Goal: Task Accomplishment & Management: Use online tool/utility

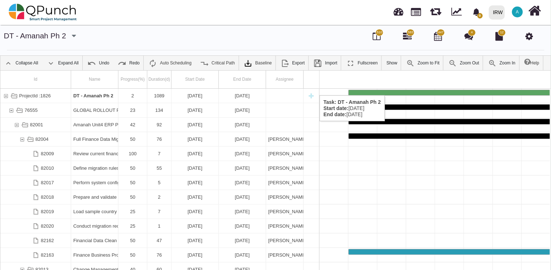
scroll to position [0, 687]
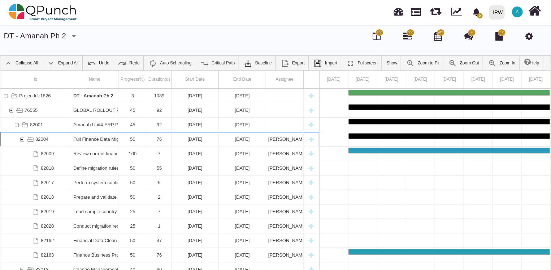
click at [310, 141] on div "New task" at bounding box center [311, 139] width 11 height 14
select select "**"
select select "*"
select select "****"
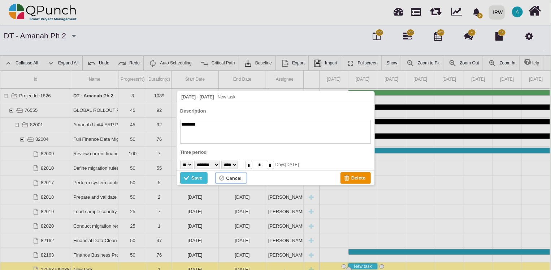
click at [229, 176] on div "Cancel" at bounding box center [234, 178] width 16 height 8
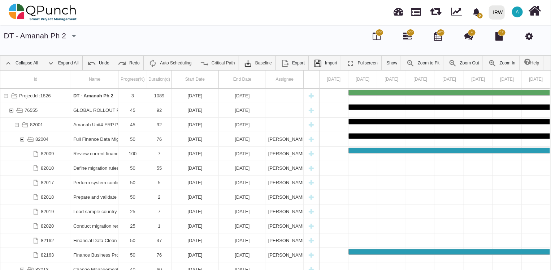
drag, startPoint x: 551, startPoint y: 115, endPoint x: 551, endPoint y: 138, distance: 22.8
click at [551, 138] on div "Id Name Progress(%) Duration(d) Start Date End Date Assignee ProjectId :1826 DT…" at bounding box center [275, 178] width 551 height 216
click at [378, 31] on div at bounding box center [377, 31] width 4 height 2
click at [379, 33] on span "486" at bounding box center [379, 32] width 5 height 5
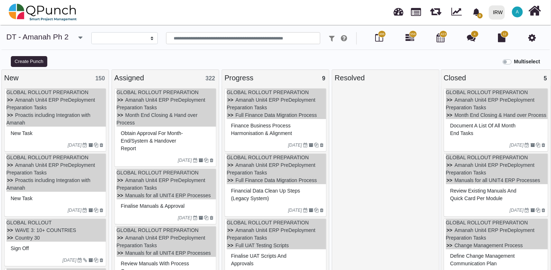
select select
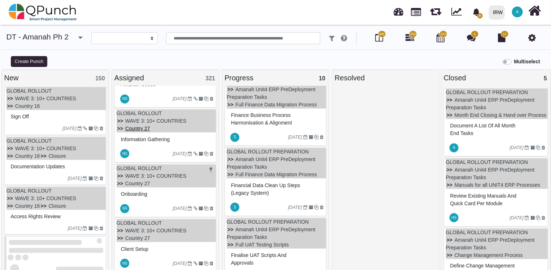
scroll to position [1786, 0]
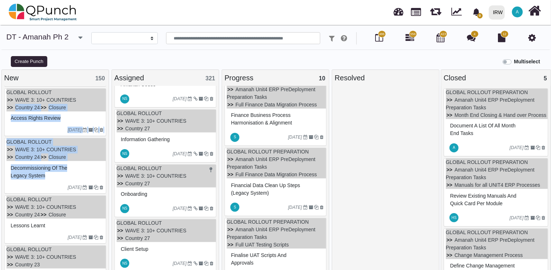
drag, startPoint x: 106, startPoint y: 152, endPoint x: 110, endPoint y: 89, distance: 63.3
click at [110, 89] on div "New 150 GLOBAL ROLLOUT PREPARATION Amanah Unit4 ERP PreDeployment Preparation T…" at bounding box center [55, 173] width 110 height 208
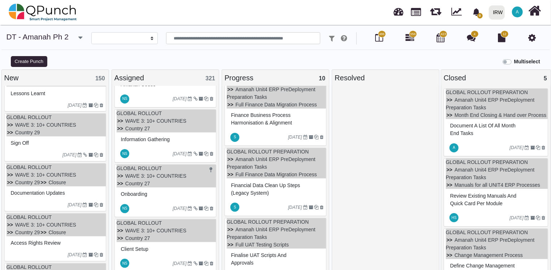
scroll to position [0, 0]
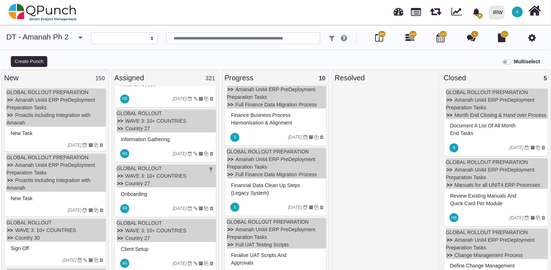
click at [105, 61] on div "Create Punch" at bounding box center [69, 61] width 138 height 12
click at [475, 35] on span "4" at bounding box center [475, 34] width 2 height 5
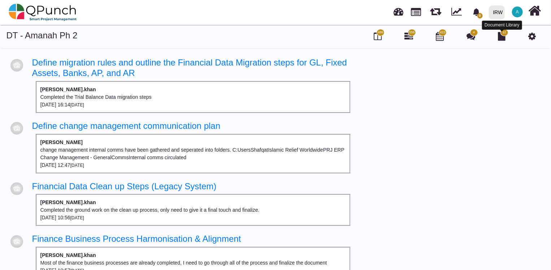
click at [503, 35] on icon at bounding box center [502, 36] width 8 height 9
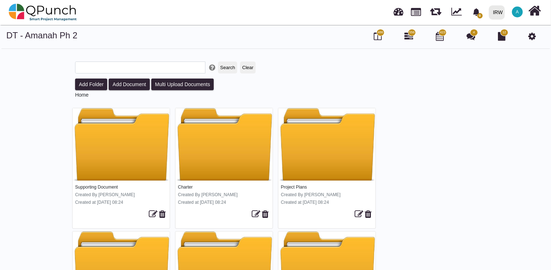
click at [379, 35] on icon at bounding box center [378, 36] width 8 height 9
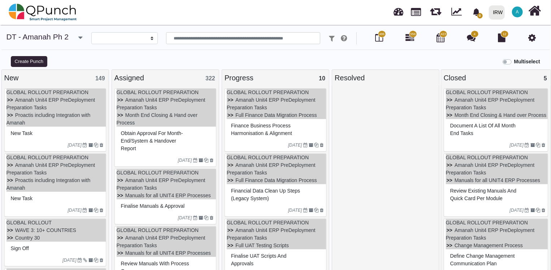
select select
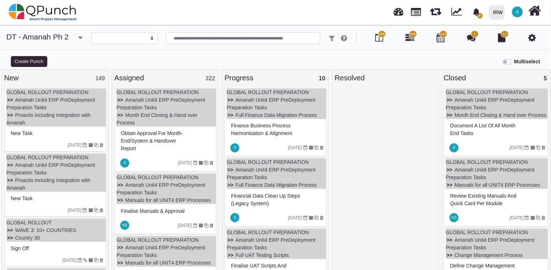
click at [59, 46] on div "**********" at bounding box center [275, 43] width 551 height 23
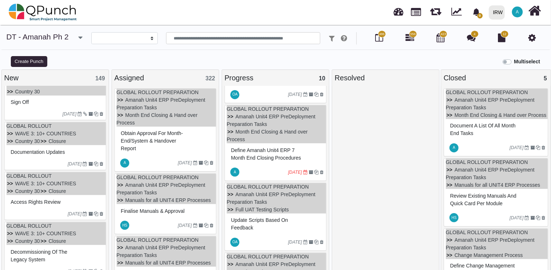
scroll to position [194, 0]
click at [269, 159] on div "Define Amanah Unit4 ERP 7 month end closing procedures" at bounding box center [276, 152] width 94 height 19
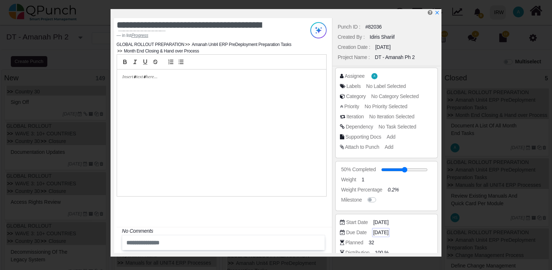
click at [384, 231] on span "26-08-2025" at bounding box center [380, 232] width 15 height 8
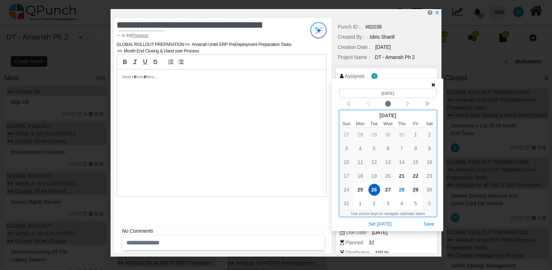
click at [415, 190] on span "29" at bounding box center [416, 190] width 12 height 12
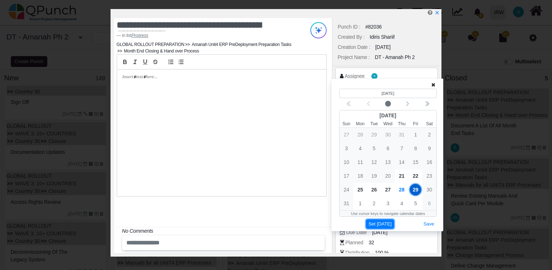
click at [385, 226] on button "Set Today" at bounding box center [380, 224] width 28 height 10
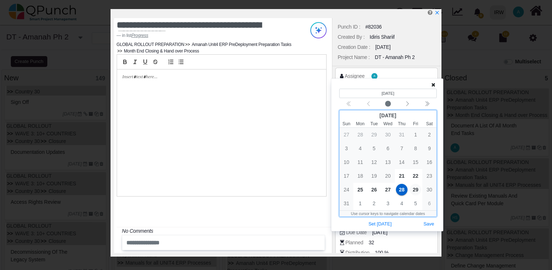
click at [416, 189] on span "29" at bounding box center [416, 190] width 12 height 12
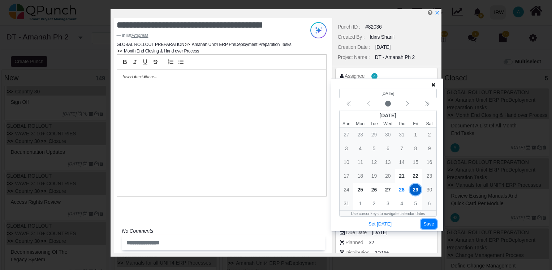
click at [428, 225] on button "Save" at bounding box center [429, 224] width 16 height 10
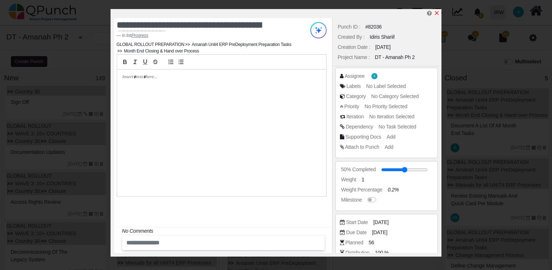
click at [438, 12] on icon "x" at bounding box center [437, 13] width 4 height 4
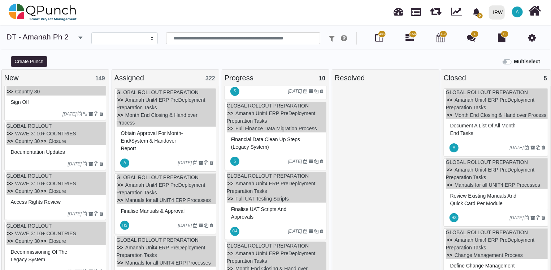
scroll to position [61, 0]
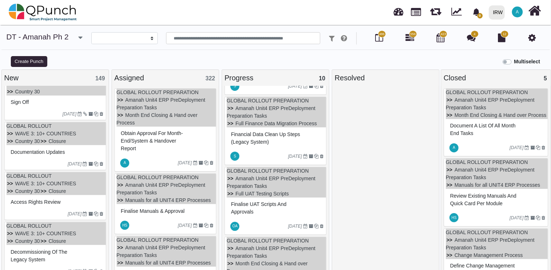
click at [531, 38] on icon at bounding box center [533, 37] width 8 height 9
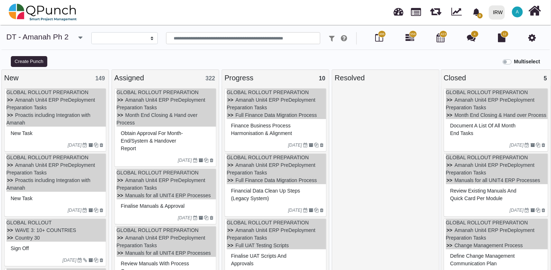
select select
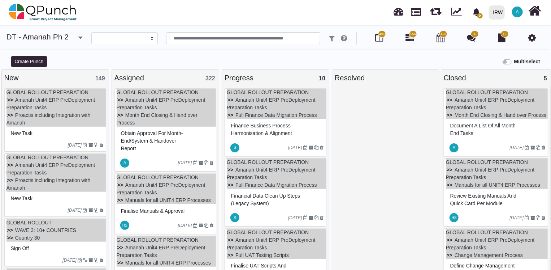
click at [104, 56] on div "Create Punch" at bounding box center [69, 61] width 138 height 12
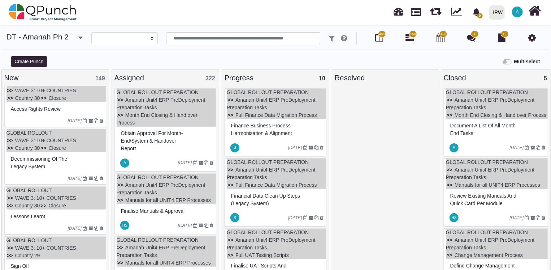
scroll to position [235, 0]
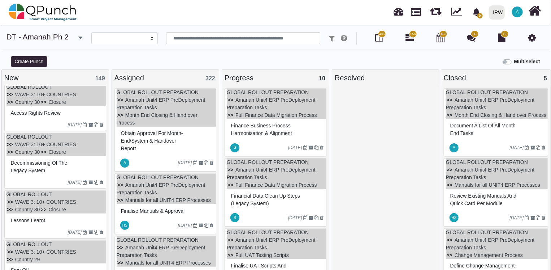
click at [42, 162] on span "Decommissioning of the legacy system" at bounding box center [39, 166] width 57 height 13
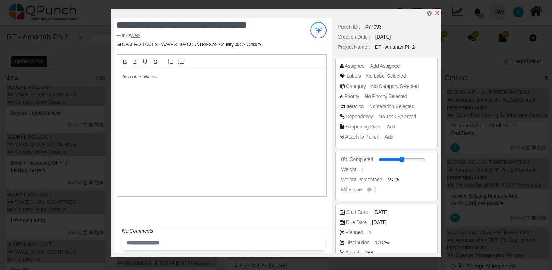
click at [438, 12] on icon "x" at bounding box center [437, 13] width 6 height 6
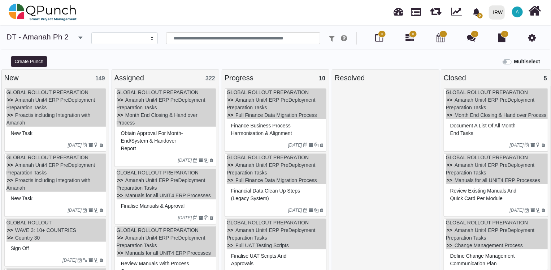
select select
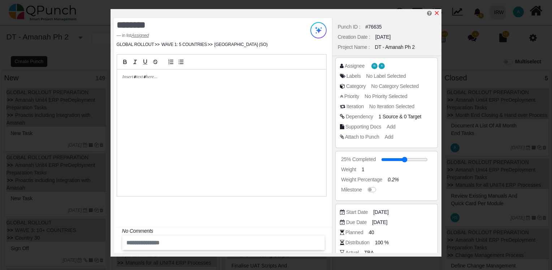
click at [438, 13] on icon "x" at bounding box center [437, 13] width 4 height 4
